Goal: Find contact information: Find contact information

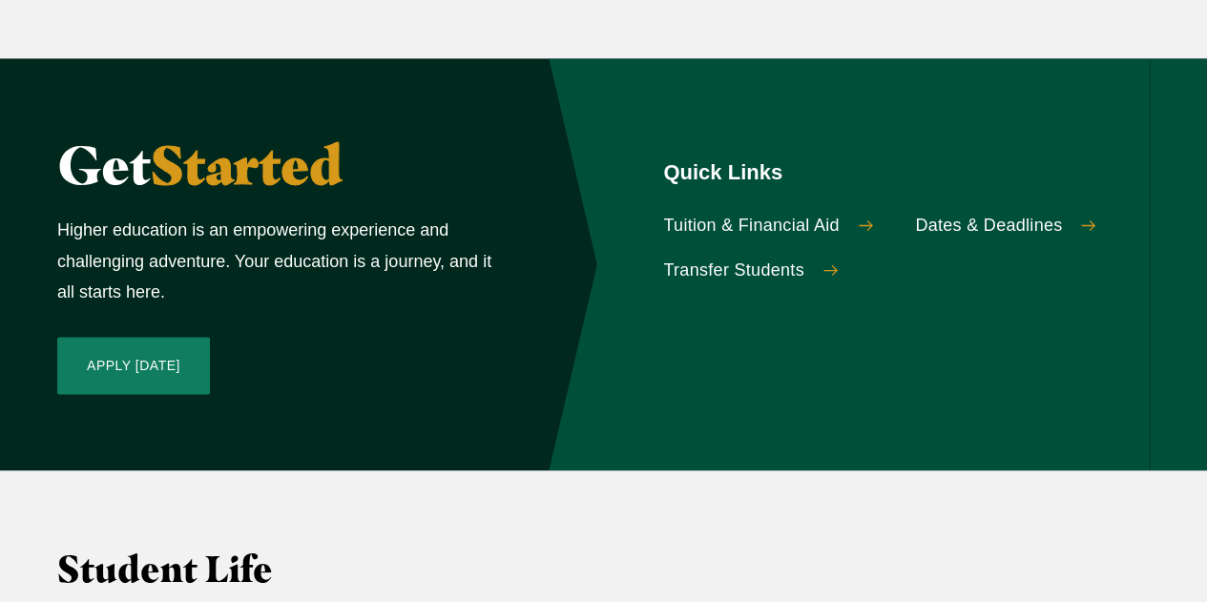
scroll to position [1470, 0]
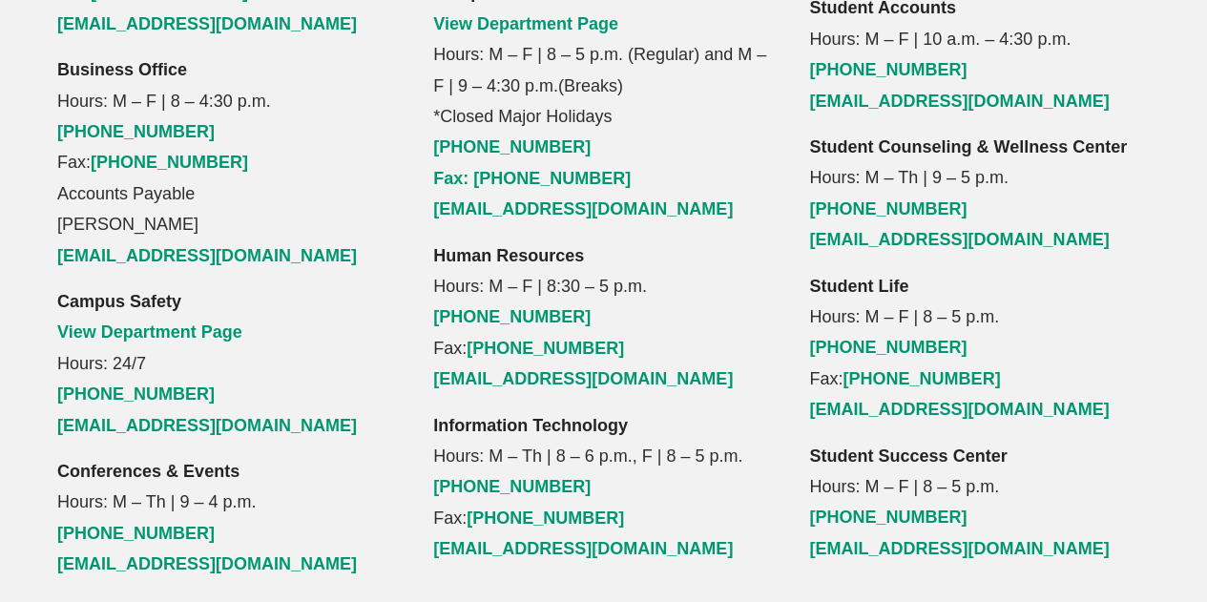
scroll to position [2152, 0]
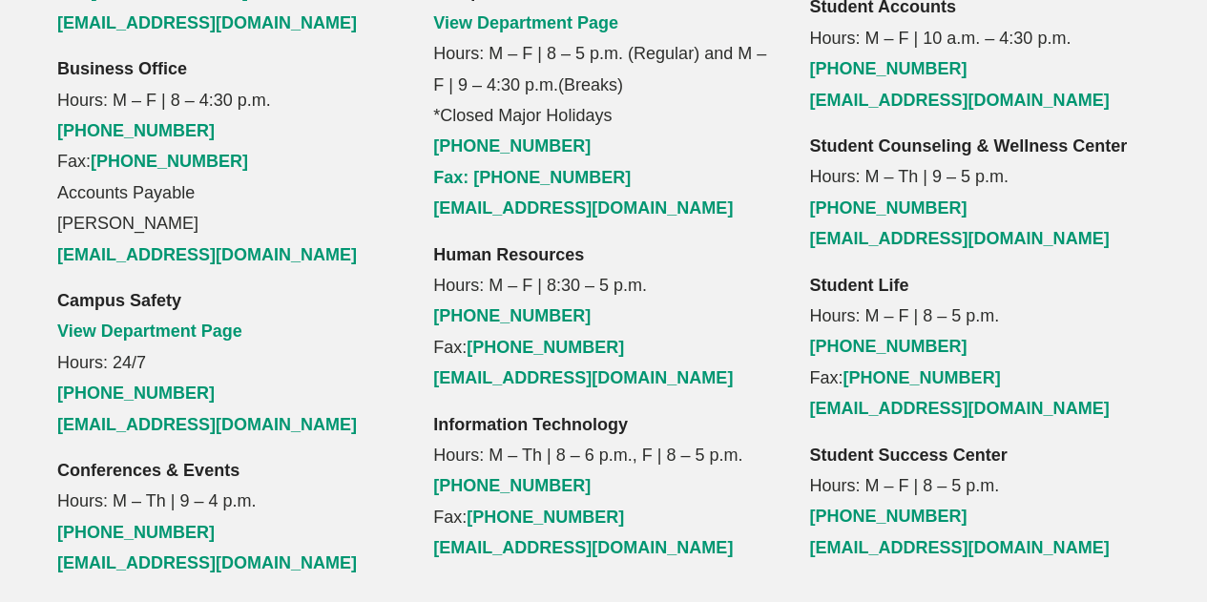
click at [482, 415] on strong "Information Technology" at bounding box center [530, 424] width 195 height 19
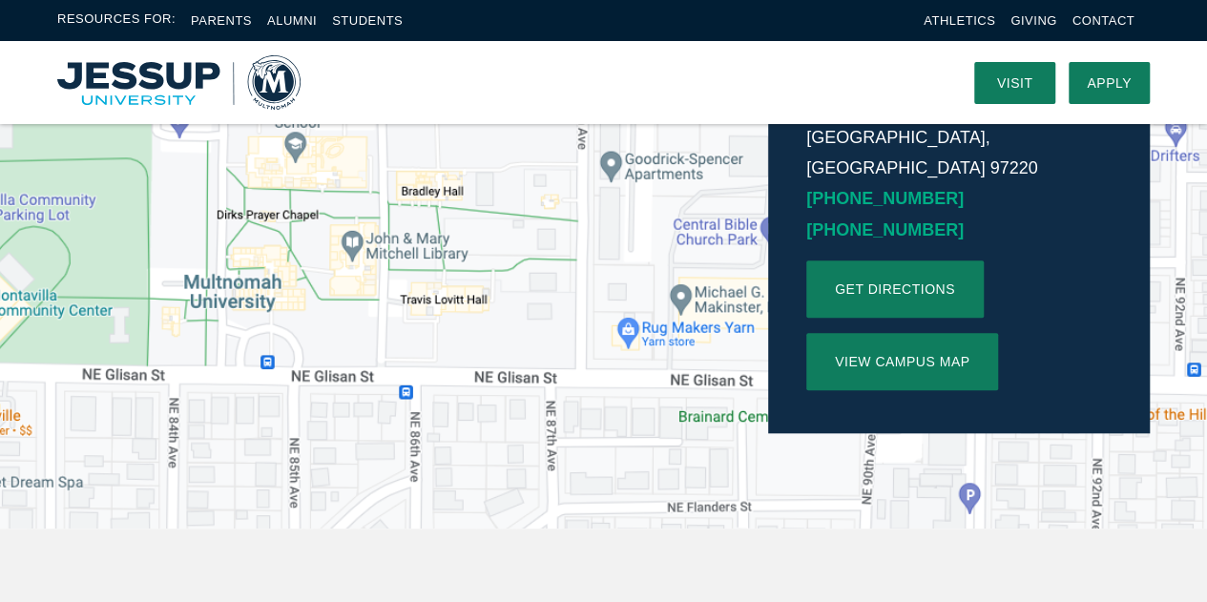
scroll to position [0, 0]
